Goal: Transaction & Acquisition: Purchase product/service

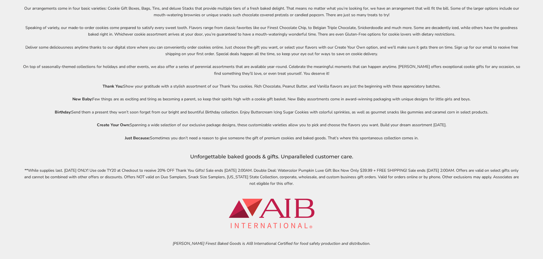
scroll to position [2651, 0]
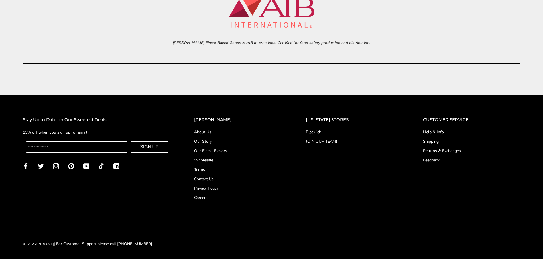
click at [212, 132] on link "About Us" at bounding box center [238, 132] width 89 height 6
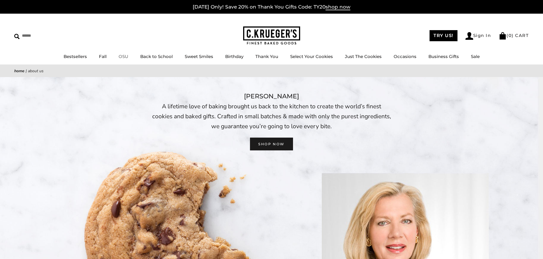
click at [123, 56] on link "OSU" at bounding box center [123, 56] width 10 height 5
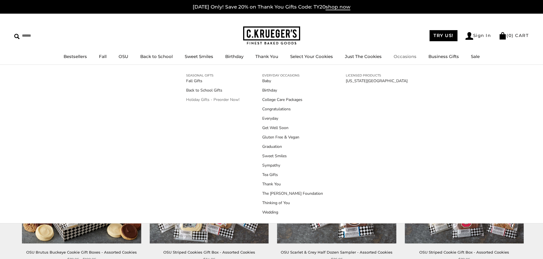
click at [218, 100] on link "Holiday Gifts - Preorder Now!" at bounding box center [212, 100] width 53 height 6
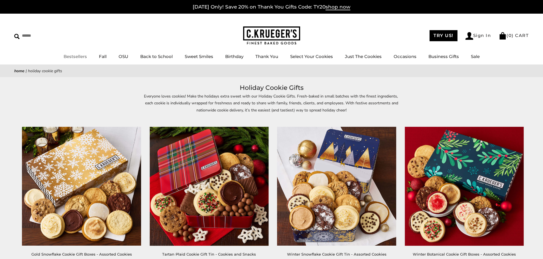
click at [80, 56] on link "Bestsellers" at bounding box center [75, 56] width 23 height 5
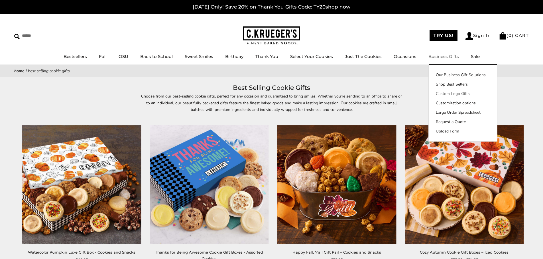
click at [450, 95] on link "Custom Logo Gifts" at bounding box center [462, 94] width 68 height 6
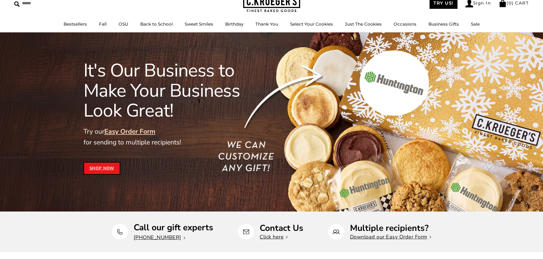
scroll to position [28, 0]
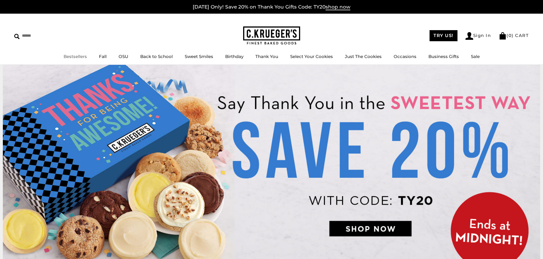
click at [82, 56] on link "Bestsellers" at bounding box center [75, 56] width 23 height 5
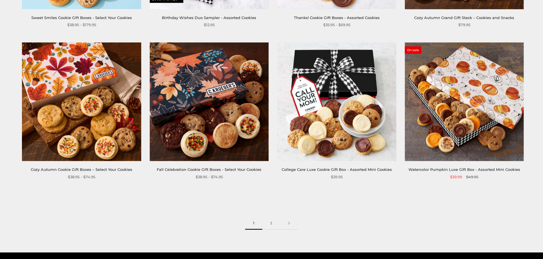
scroll to position [855, 0]
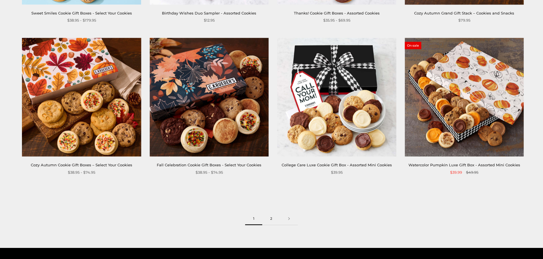
click at [271, 220] on link "2" at bounding box center [271, 219] width 18 height 13
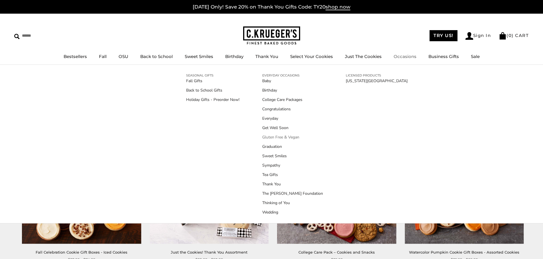
click at [268, 138] on link "Gluten Free & Vegan" at bounding box center [292, 137] width 61 height 6
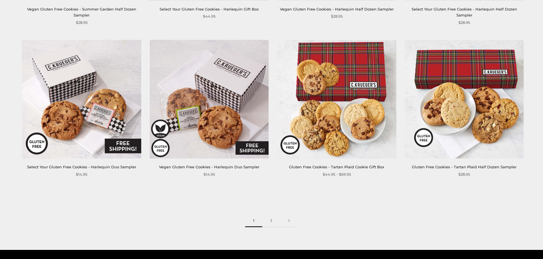
scroll to position [883, 0]
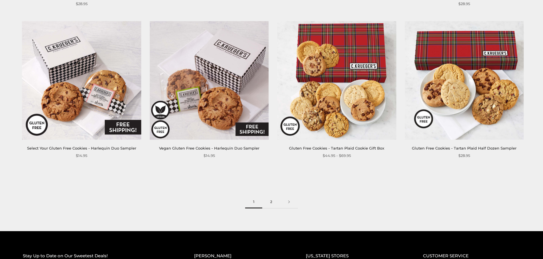
click at [268, 201] on link "2" at bounding box center [271, 202] width 18 height 13
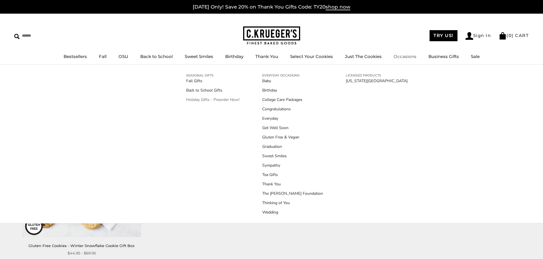
click at [219, 101] on link "Holiday Gifts - Preorder Now!" at bounding box center [212, 100] width 53 height 6
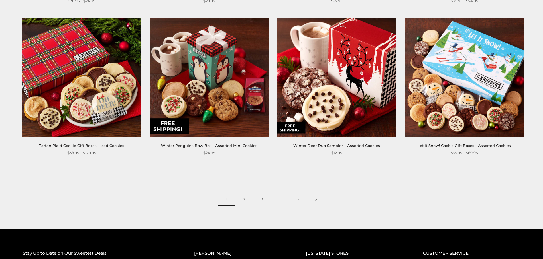
scroll to position [912, 0]
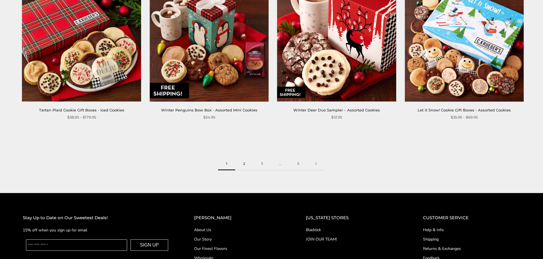
click at [247, 164] on link "2" at bounding box center [244, 164] width 18 height 13
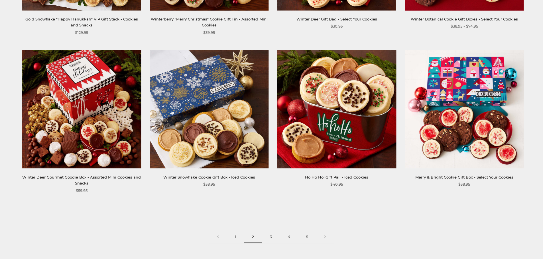
scroll to position [883, 0]
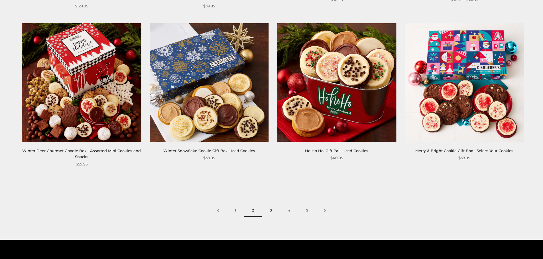
click at [269, 205] on link "3" at bounding box center [271, 211] width 18 height 13
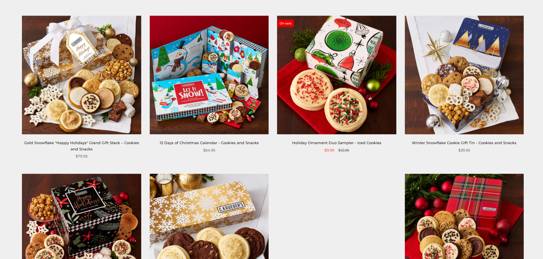
scroll to position [427, 0]
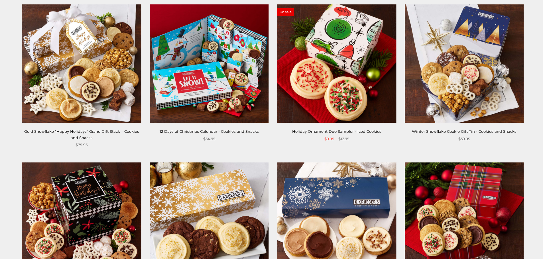
click at [107, 131] on link "Gold Snowflake "Happy Holidays" Grand Gift Stack – Cookies and Snacks" at bounding box center [81, 134] width 115 height 11
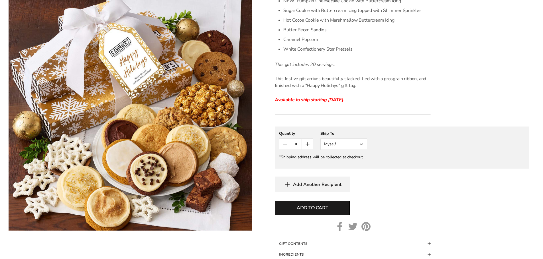
scroll to position [313, 0]
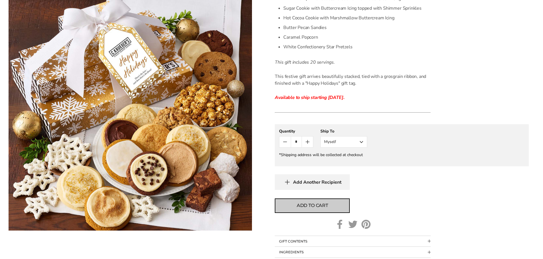
click at [314, 208] on span "Add to cart" at bounding box center [312, 206] width 31 height 7
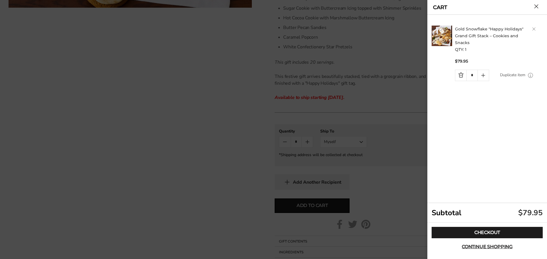
click at [538, 4] on button "Close cart" at bounding box center [536, 6] width 4 height 4
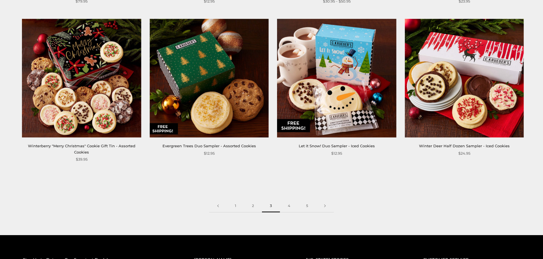
scroll to position [883, 0]
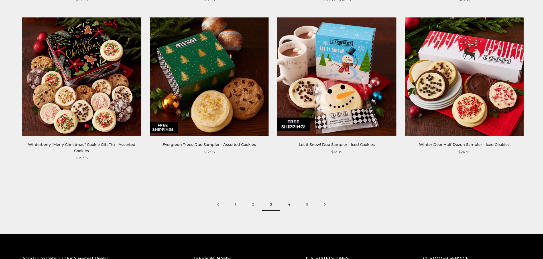
click at [285, 209] on link "4" at bounding box center [289, 205] width 18 height 13
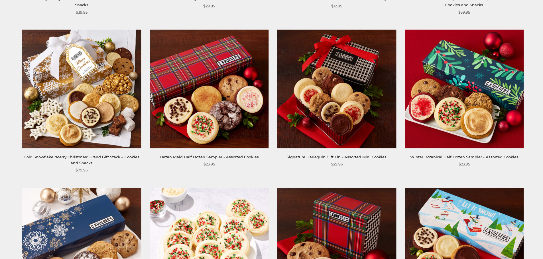
scroll to position [256, 0]
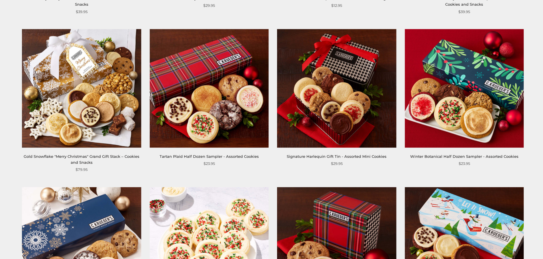
click at [90, 156] on link "Gold Snowflake "Merry Christmas" Grand Gift Stack – Cookies and Snacks" at bounding box center [82, 159] width 116 height 11
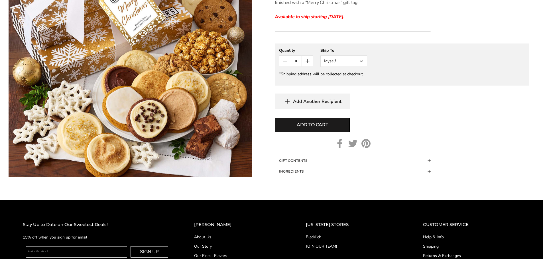
scroll to position [399, 0]
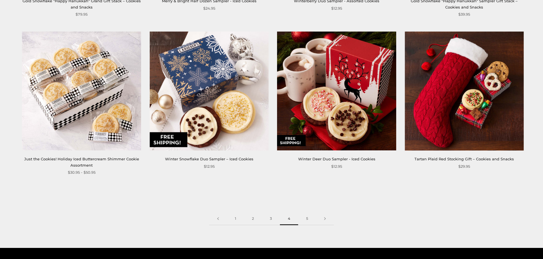
scroll to position [883, 0]
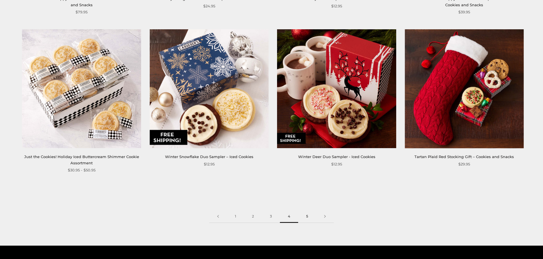
click at [305, 220] on link "5" at bounding box center [307, 217] width 18 height 13
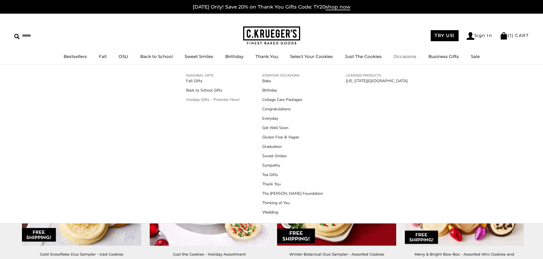
click at [206, 101] on link "Holiday Gifts - Preorder Now!" at bounding box center [212, 100] width 53 height 6
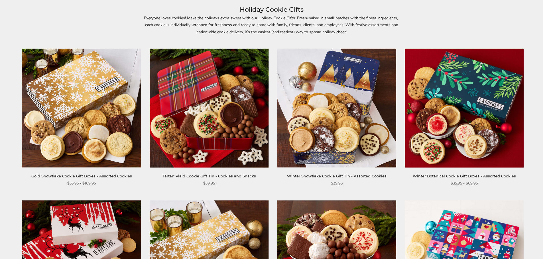
scroll to position [85, 0]
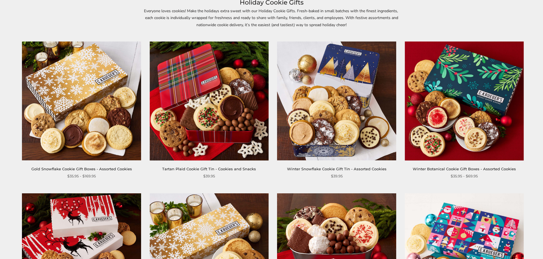
click at [123, 168] on link "Gold Snowflake Cookie Gift Boxes - Assorted Cookies" at bounding box center [81, 169] width 101 height 5
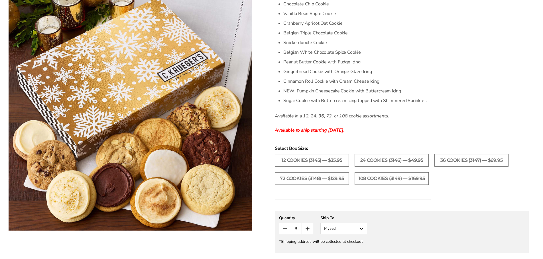
scroll to position [199, 0]
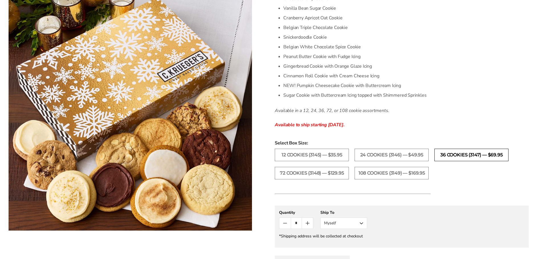
click at [465, 156] on label "36 Cookies (3147) — $69.95" at bounding box center [471, 155] width 74 height 13
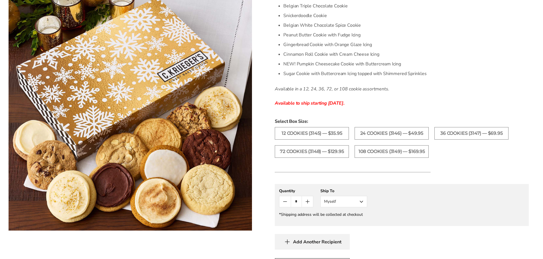
scroll to position [228, 0]
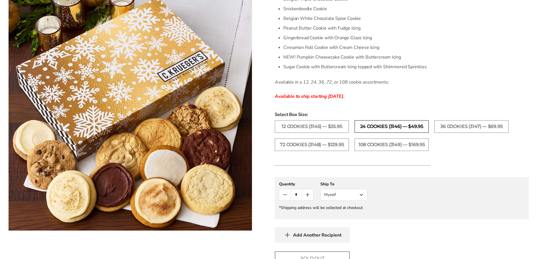
click at [387, 128] on label "24 Cookies (3146) — $49.95" at bounding box center [391, 126] width 74 height 13
click at [336, 132] on label "12 Cookies (3145) — $35.95" at bounding box center [312, 126] width 74 height 13
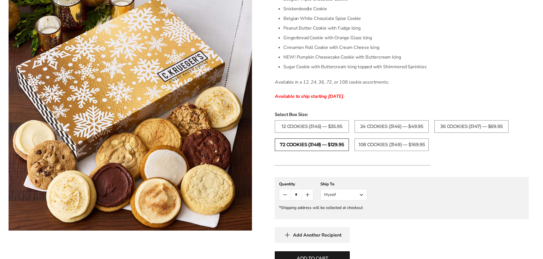
click at [331, 144] on label "72 Cookies (3148) — $129.95" at bounding box center [312, 145] width 74 height 13
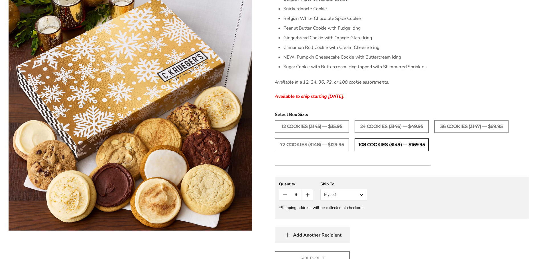
click at [382, 147] on label "108 Cookies (3149) — $169.95" at bounding box center [391, 145] width 74 height 13
click at [388, 131] on label "24 Cookies (3146) — $49.95" at bounding box center [391, 126] width 74 height 13
